Goal: Use online tool/utility: Utilize a website feature to perform a specific function

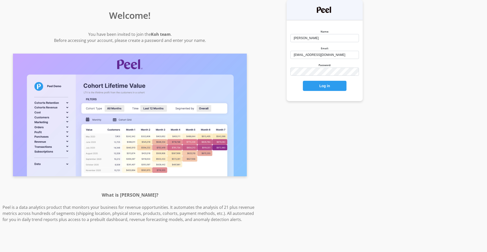
click at [309, 76] on form "Name: Molly Email: mfeeney@koh.com Password: Log in" at bounding box center [325, 59] width 74 height 63
click at [291, 76] on div at bounding box center [291, 76] width 0 height 0
click at [324, 88] on button "Log in" at bounding box center [325, 86] width 44 height 10
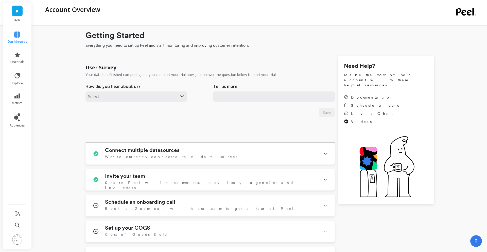
type input "mfeeney@koh.com"
click at [18, 15] on link "K" at bounding box center [17, 11] width 11 height 11
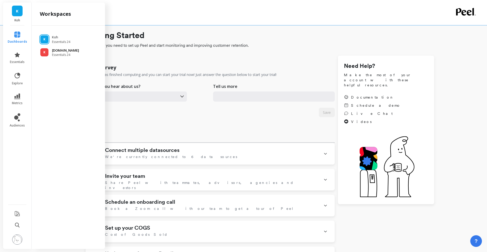
click at [57, 53] on span "Essentials 24" at bounding box center [65, 55] width 27 height 4
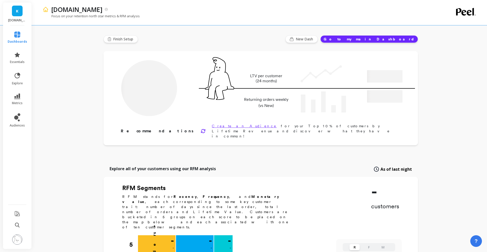
type input "Champions"
type input "61035"
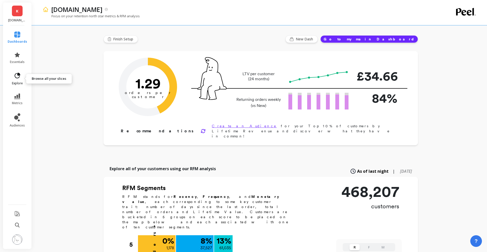
click at [19, 78] on icon at bounding box center [18, 76] width 6 height 6
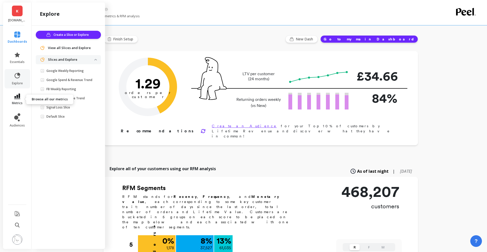
click at [16, 100] on link "metrics" at bounding box center [18, 99] width 20 height 12
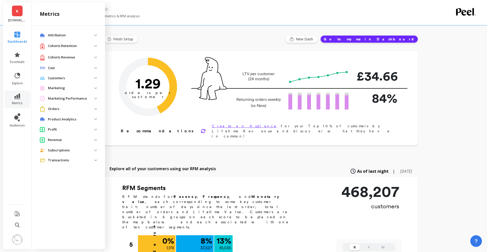
click at [94, 108] on p "Orders" at bounding box center [71, 108] width 46 height 5
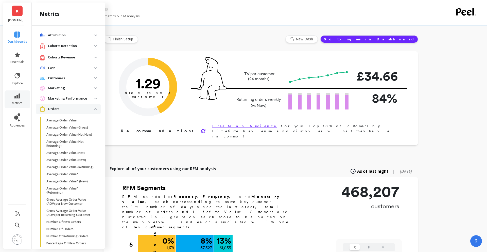
click at [70, 59] on p "Cohorts Revenue" at bounding box center [71, 57] width 46 height 5
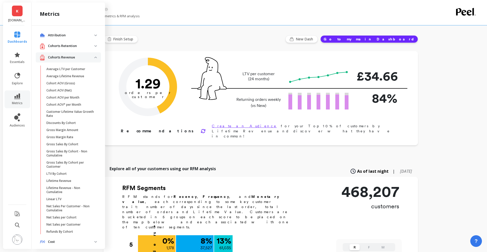
click at [70, 59] on p "Cohorts Revenue" at bounding box center [71, 57] width 46 height 5
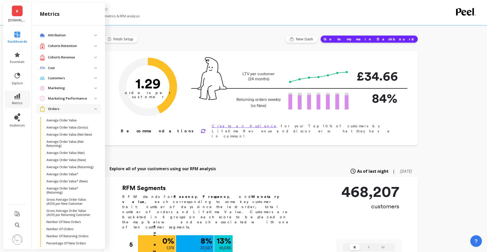
click at [69, 36] on p "Attribution" at bounding box center [71, 35] width 46 height 5
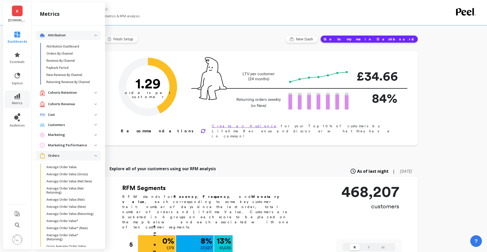
click at [69, 36] on p "Attribution" at bounding box center [71, 35] width 46 height 5
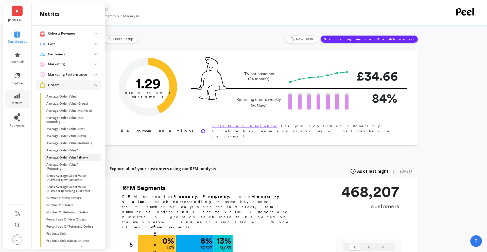
scroll to position [94, 0]
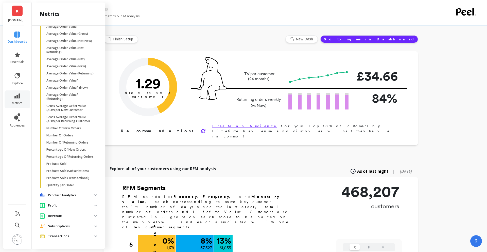
click at [66, 196] on p "Product Analytics" at bounding box center [71, 195] width 46 height 5
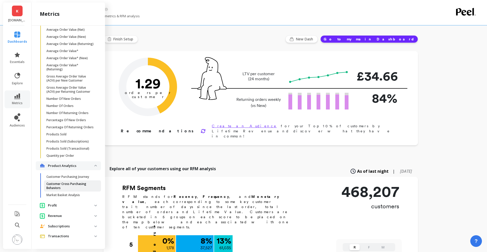
click at [64, 186] on p "Customer Cross Purchasing Behaviors" at bounding box center [70, 186] width 48 height 8
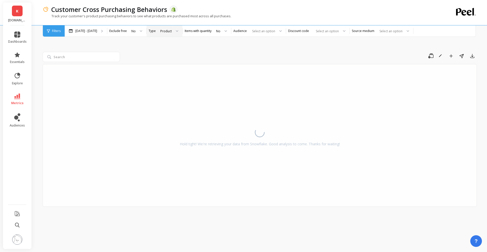
click at [173, 32] on div at bounding box center [175, 30] width 6 height 11
click at [165, 63] on div "Product" at bounding box center [169, 64] width 20 height 5
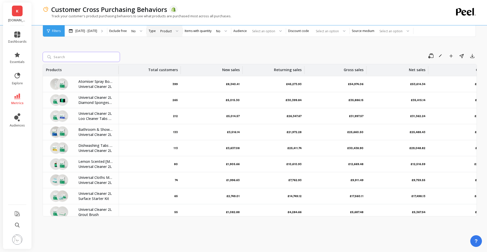
click at [62, 58] on input "search" at bounding box center [81, 57] width 77 height 10
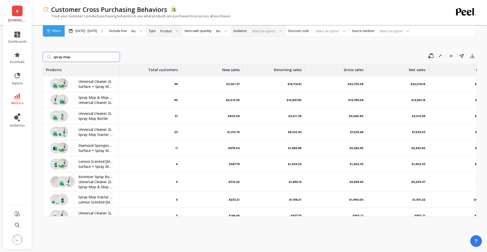
type input "spray mop"
click at [272, 31] on div at bounding box center [262, 31] width 25 height 5
click at [326, 49] on div "spray mop Save Rename Add to Dashboard Share Export Products Total customers Ne…" at bounding box center [260, 136] width 435 height 219
click at [21, 95] on link "metrics" at bounding box center [17, 99] width 19 height 12
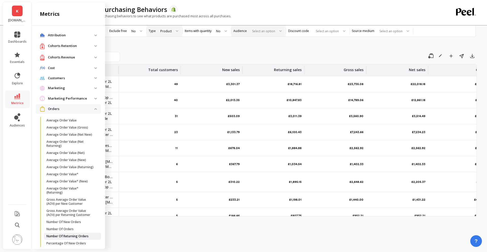
scroll to position [123, 0]
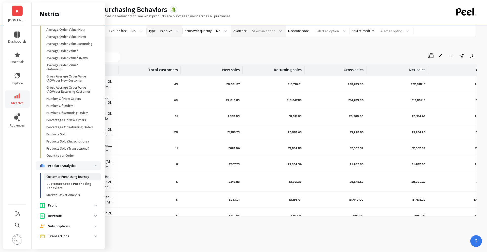
click at [74, 177] on p "Customer Purchasing Journey" at bounding box center [67, 177] width 43 height 4
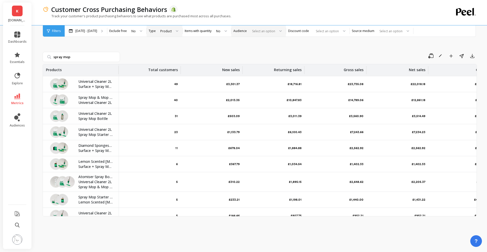
scroll to position [0, 0]
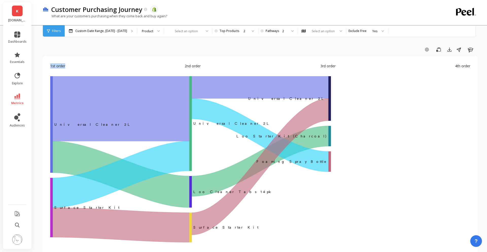
drag, startPoint x: 51, startPoint y: 66, endPoint x: 75, endPoint y: 68, distance: 23.9
click at [75, 68] on div "1st order 2nd order 3rd order 4th order" at bounding box center [260, 69] width 420 height 13
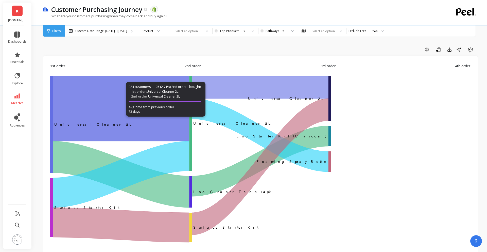
drag, startPoint x: 87, startPoint y: 125, endPoint x: 95, endPoint y: 126, distance: 7.9
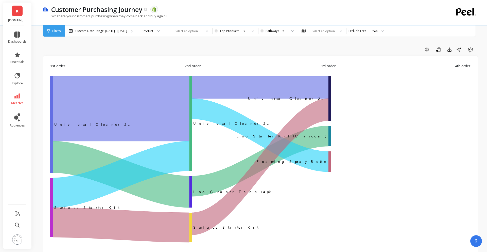
click at [45, 134] on div "1st order 2nd order 3rd order 4th order ‌Universal Cleaner 2L Universal Cleaner…" at bounding box center [261, 157] width 436 height 203
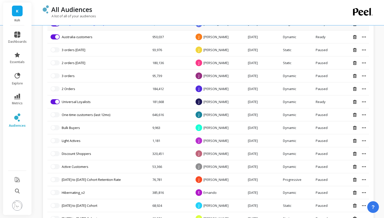
scroll to position [143, 0]
click at [87, 99] on link "Universal Loyalists" at bounding box center [76, 101] width 29 height 5
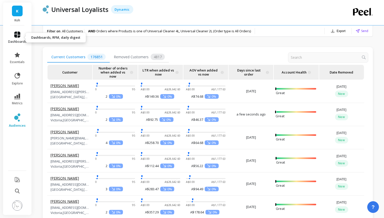
click at [18, 41] on span "dashboards" at bounding box center [17, 42] width 19 height 4
